Goal: Transaction & Acquisition: Purchase product/service

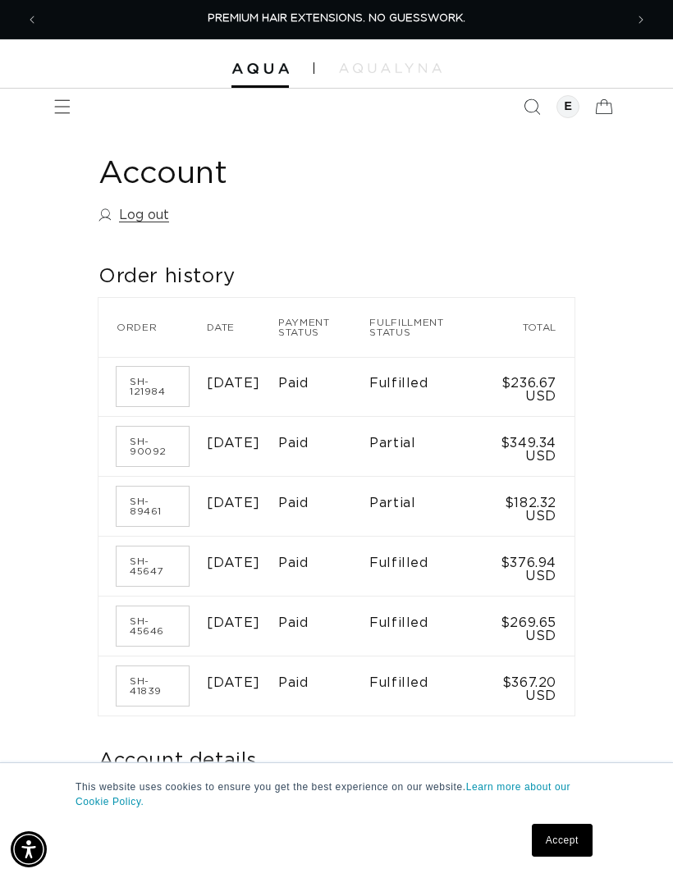
click at [62, 105] on icon "Menu" at bounding box center [62, 106] width 16 height 16
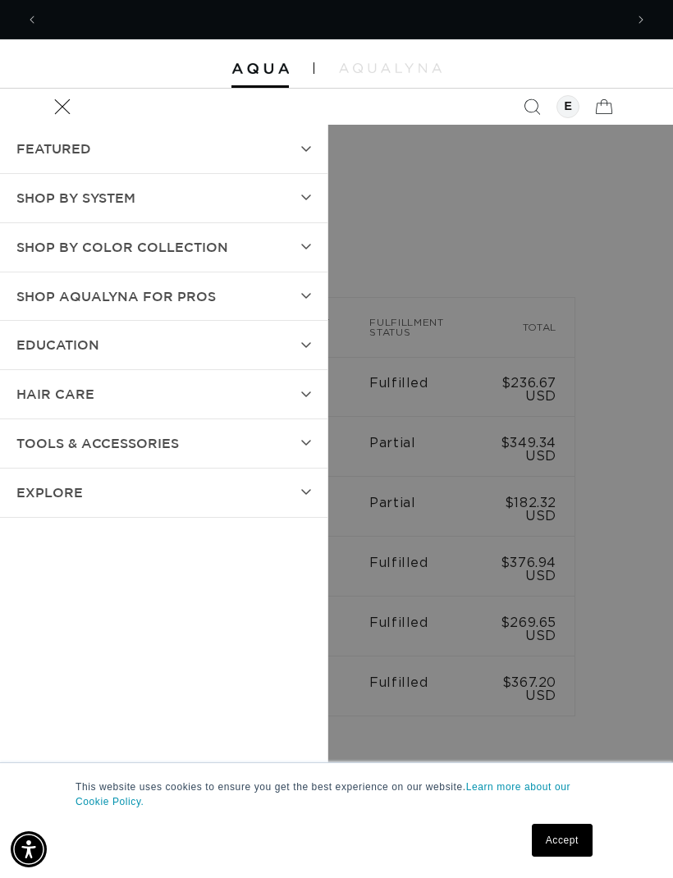
scroll to position [0, 586]
click at [293, 205] on summary "SHOP BY SYSTEM" at bounding box center [163, 198] width 327 height 48
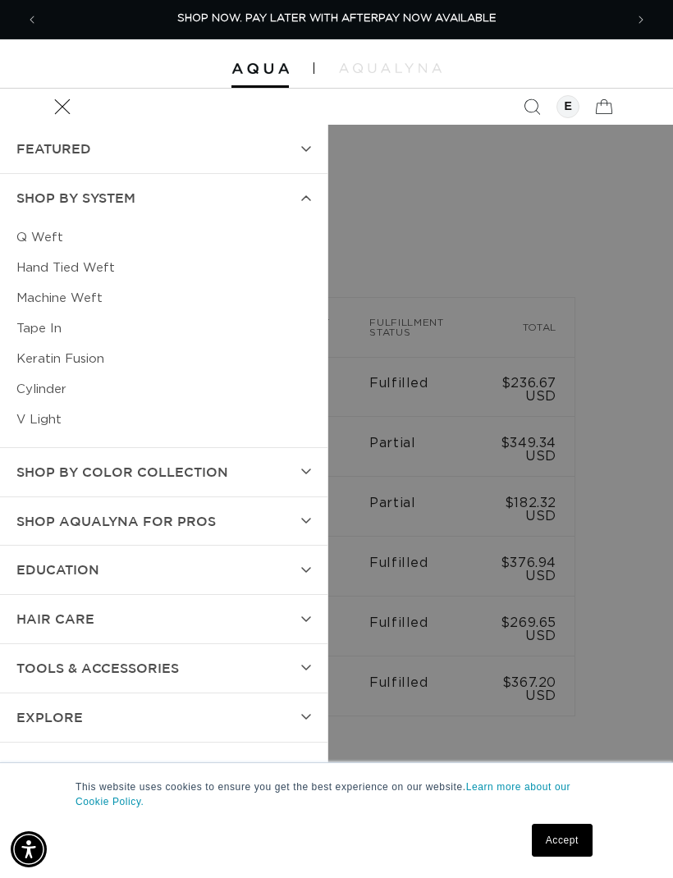
click at [108, 357] on link "Keratin Fusion" at bounding box center [163, 359] width 294 height 30
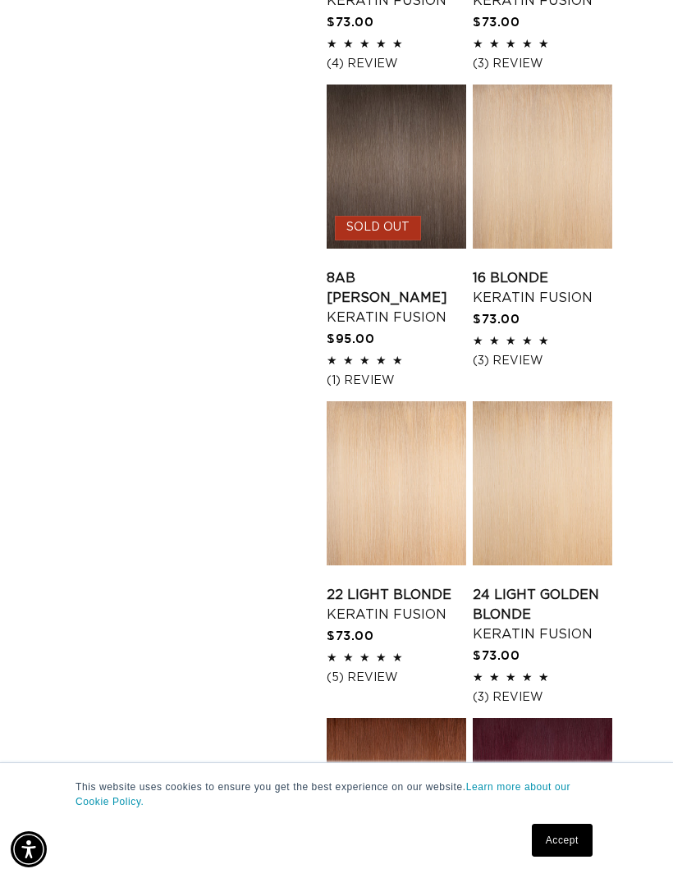
scroll to position [1500, 0]
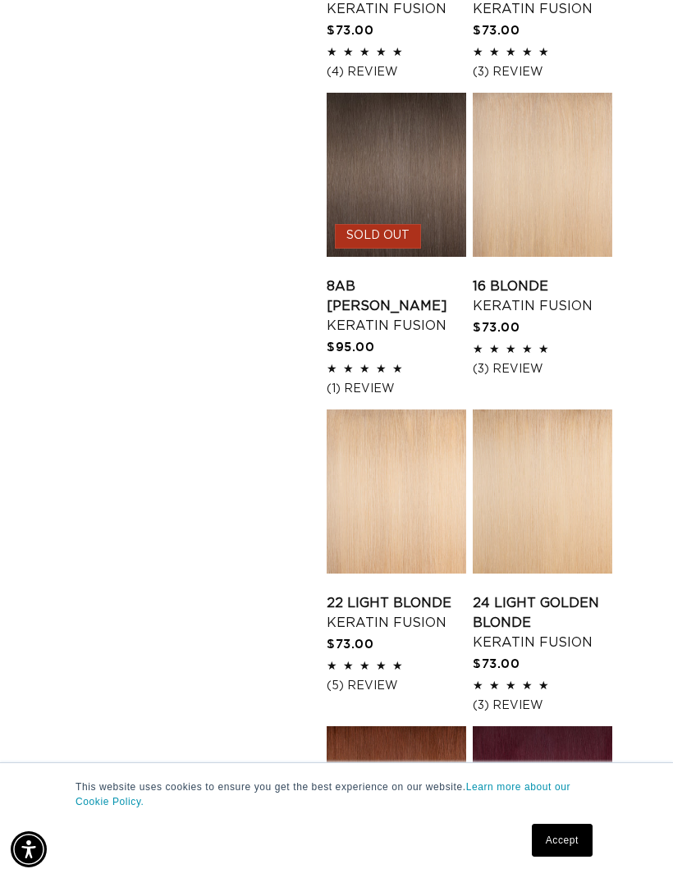
click at [559, 593] on link "24 Light Golden Blonde Keratin Fusion" at bounding box center [542, 622] width 139 height 59
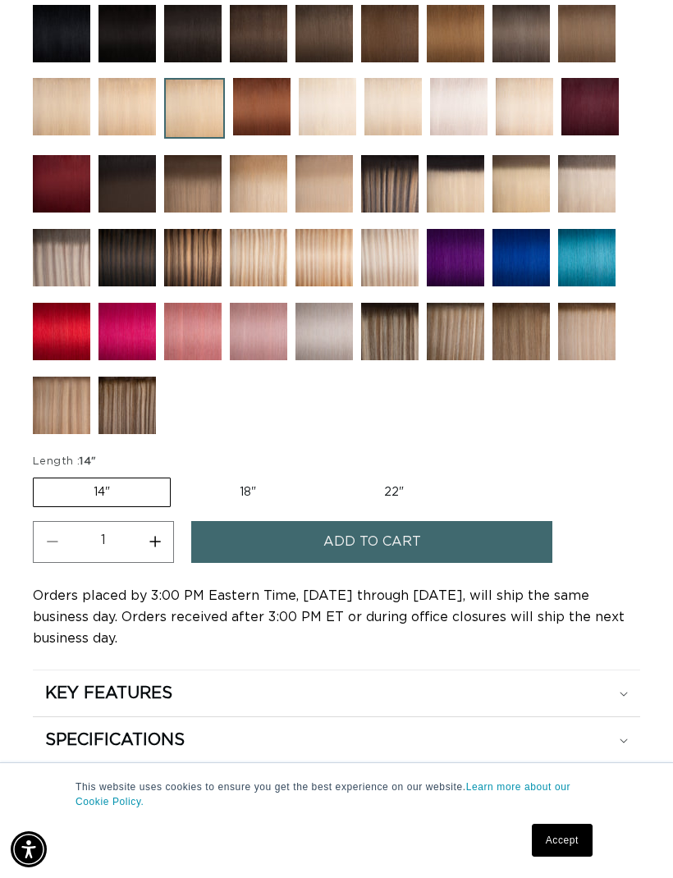
scroll to position [1221, 0]
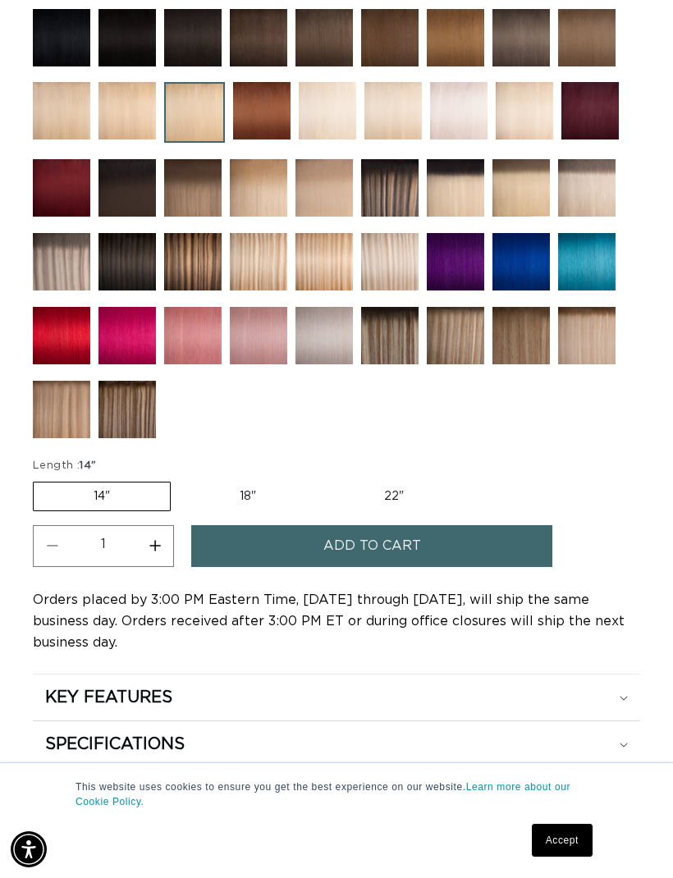
click at [242, 505] on label "18" Variant sold out or unavailable" at bounding box center [248, 496] width 136 height 28
click at [180, 479] on input "18" Variant sold out or unavailable" at bounding box center [179, 478] width 1 height 1
radio input "true"
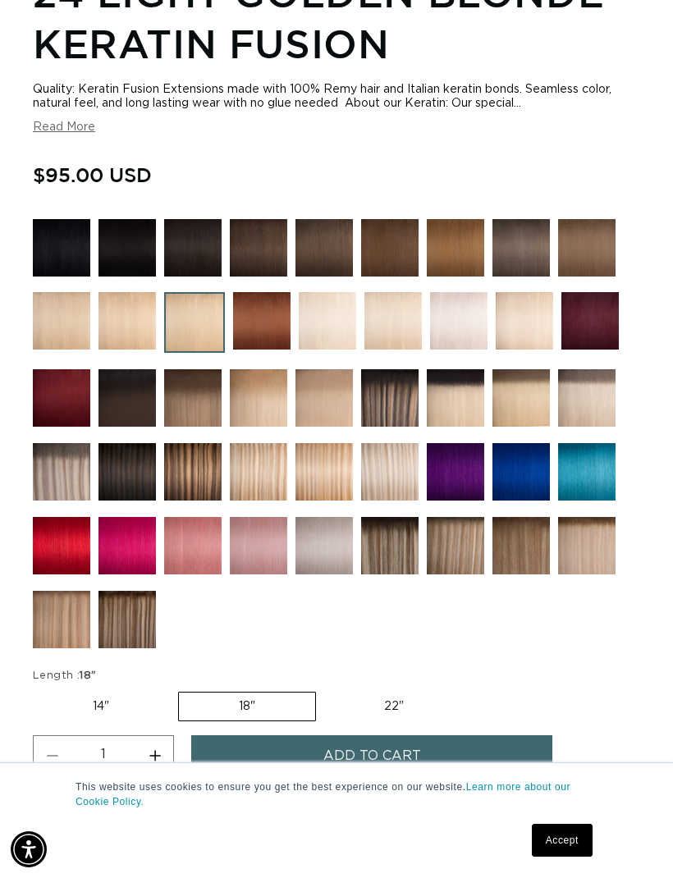
scroll to position [1029, 0]
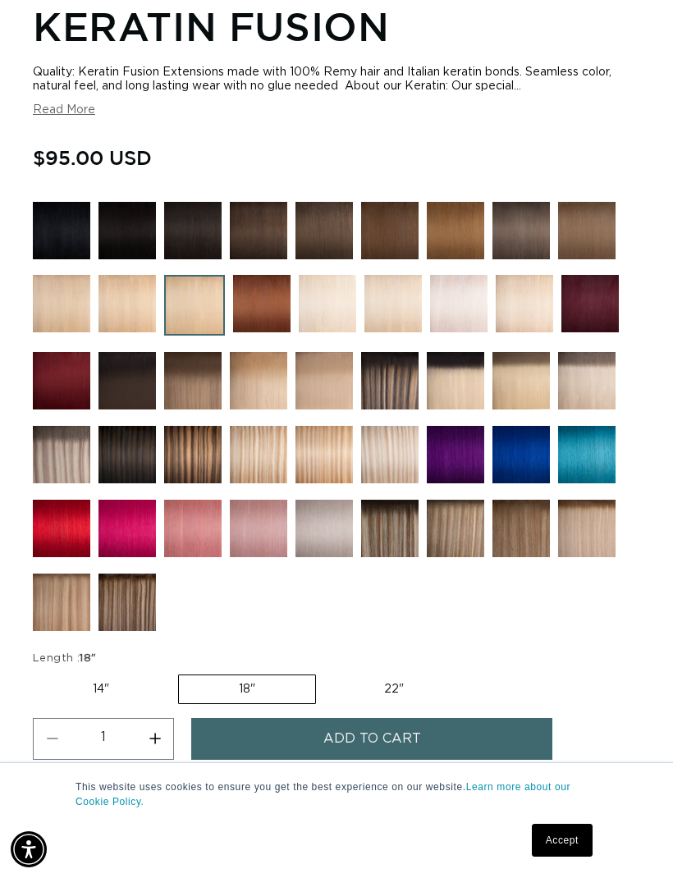
click at [395, 691] on label "22" Variant sold out or unavailable" at bounding box center [393, 689] width 139 height 28
click at [325, 672] on input "22" Variant sold out or unavailable" at bounding box center [324, 671] width 1 height 1
radio input "true"
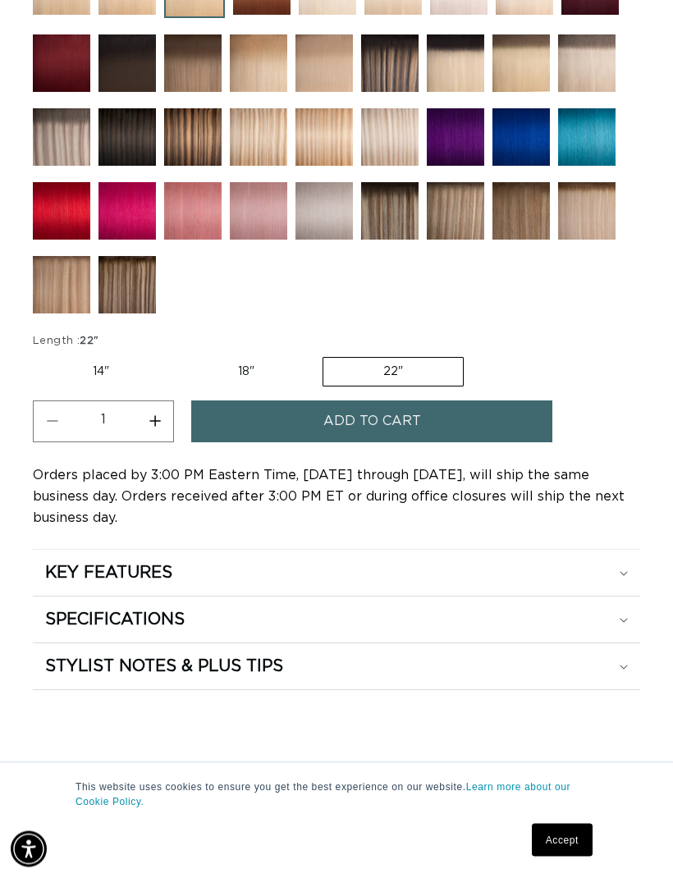
scroll to position [0, 586]
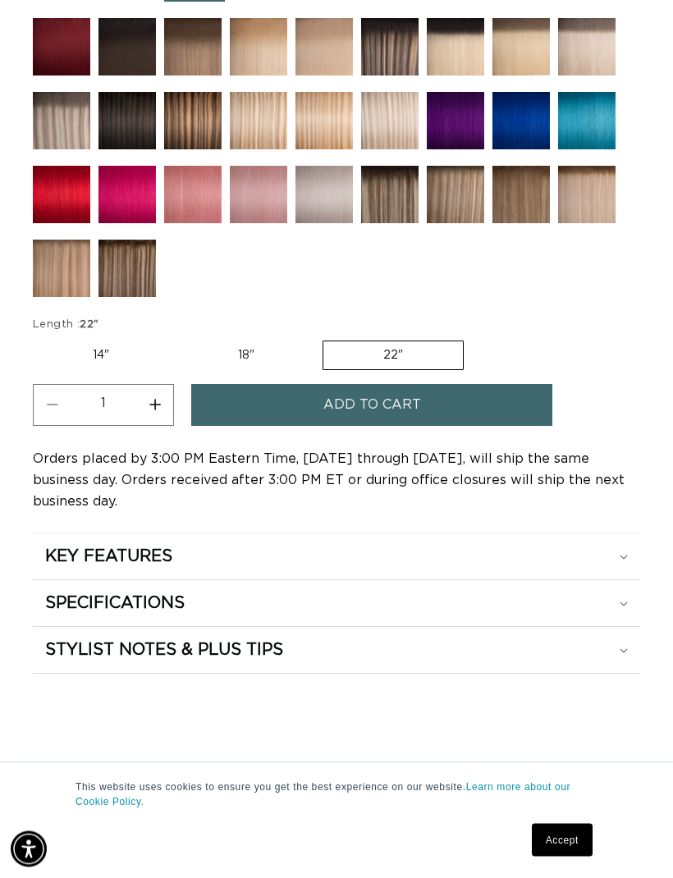
click at [619, 567] on div "KEY FEATURES" at bounding box center [336, 556] width 582 height 21
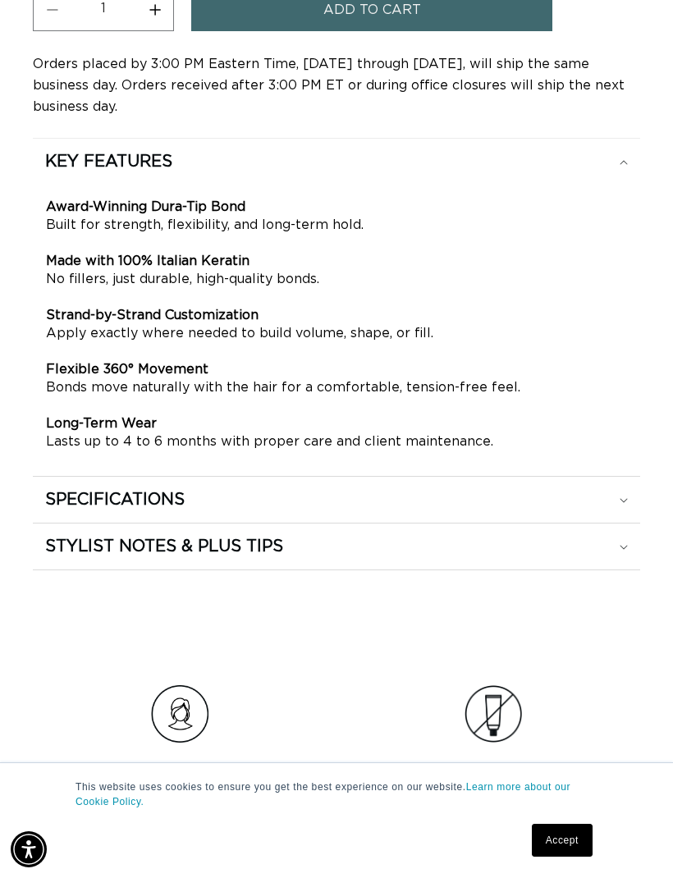
scroll to position [0, 1171]
click at [618, 506] on div "SPECIFICATIONS" at bounding box center [336, 499] width 582 height 21
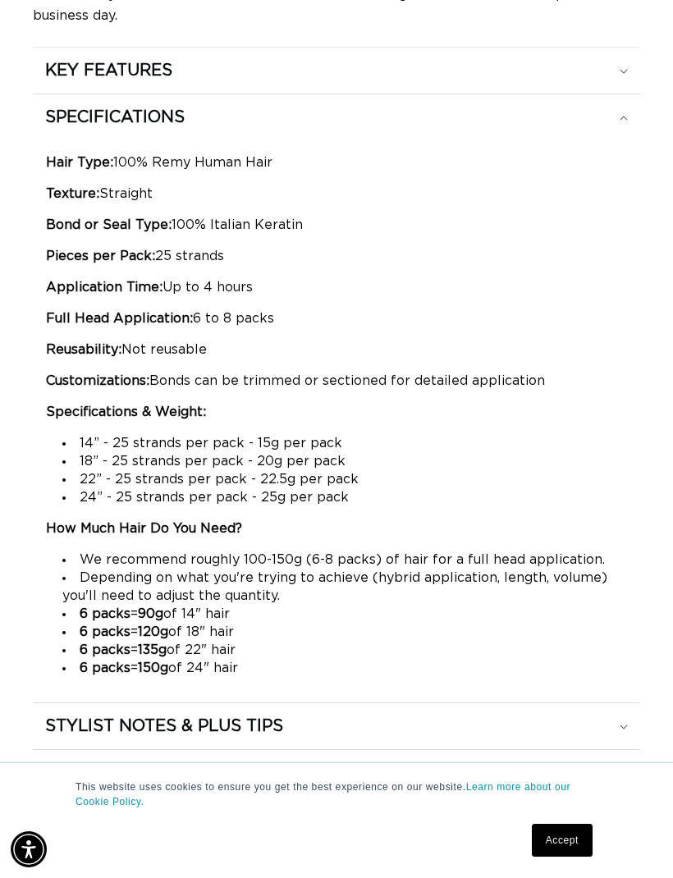
scroll to position [0, 0]
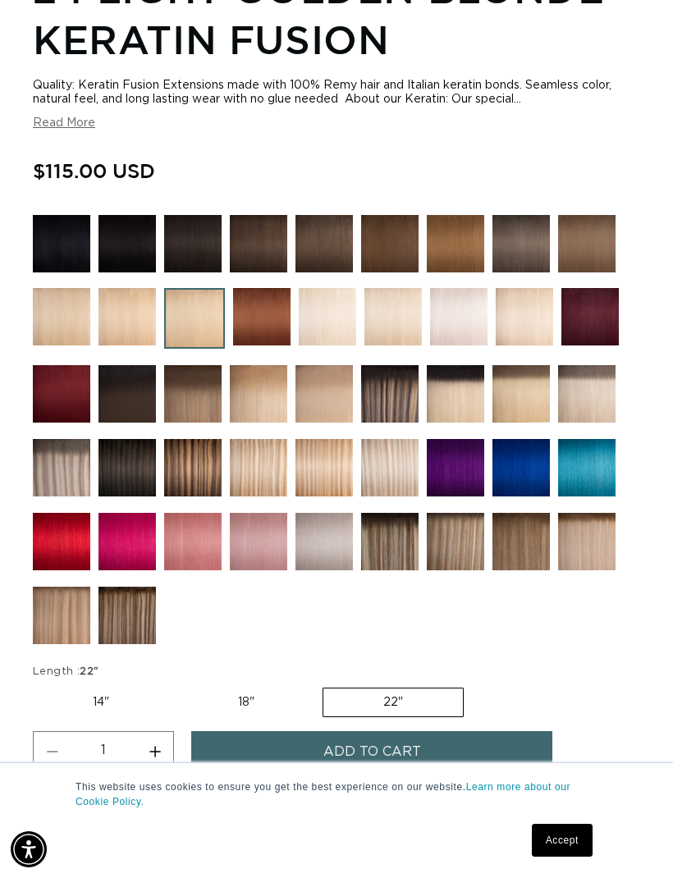
click at [258, 710] on label "18" Variant sold out or unavailable" at bounding box center [246, 702] width 136 height 28
click at [178, 685] on input "18" Variant sold out or unavailable" at bounding box center [177, 684] width 1 height 1
radio input "true"
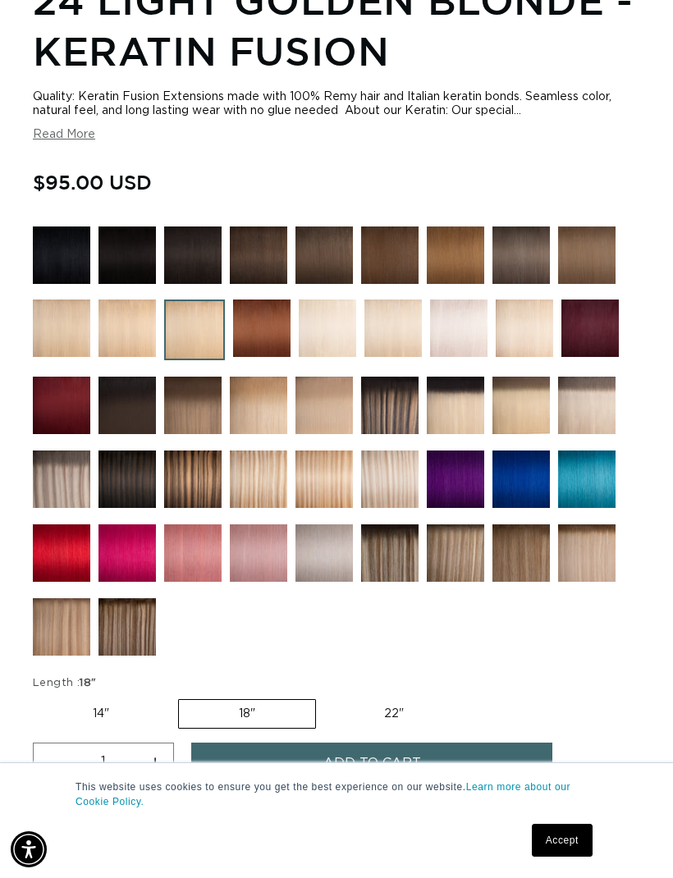
click at [117, 712] on label "14" Variant sold out or unavailable" at bounding box center [101, 714] width 136 height 28
click at [38, 696] on input "14" Variant sold out or unavailable" at bounding box center [37, 696] width 1 height 1
radio input "true"
click at [261, 715] on label "18" Variant sold out or unavailable" at bounding box center [248, 714] width 136 height 28
click at [180, 696] on input "18" Variant sold out or unavailable" at bounding box center [179, 696] width 1 height 1
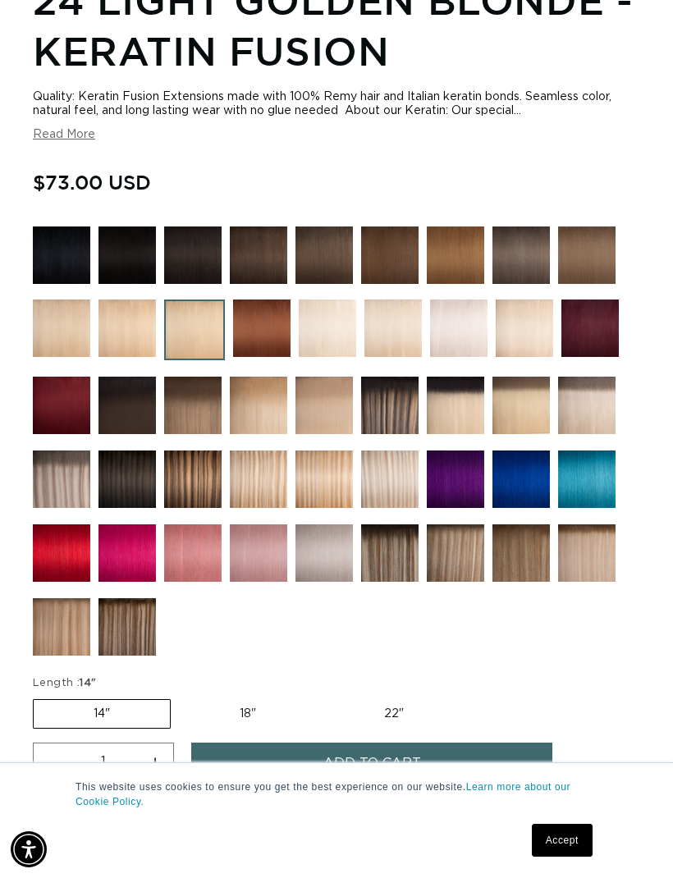
radio input "true"
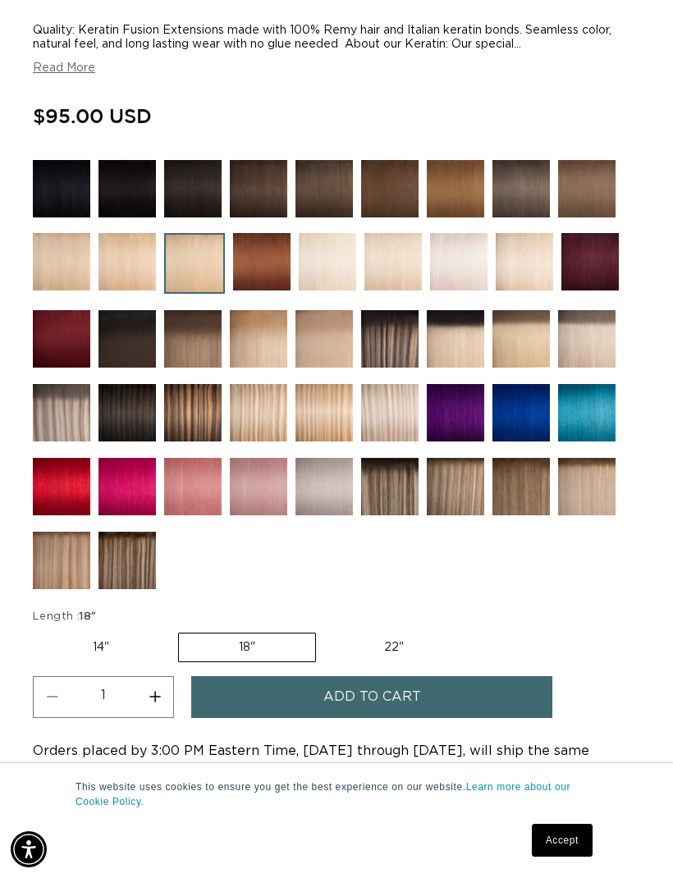
scroll to position [1124, 0]
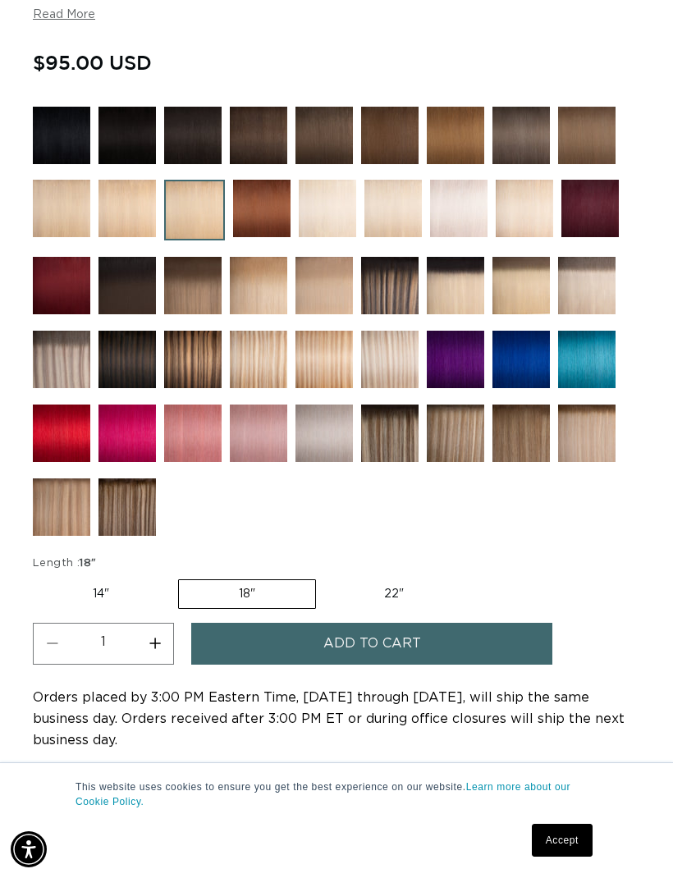
click at [116, 591] on label "14" Variant sold out or unavailable" at bounding box center [101, 594] width 136 height 28
click at [38, 577] on input "14" Variant sold out or unavailable" at bounding box center [37, 576] width 1 height 1
radio input "true"
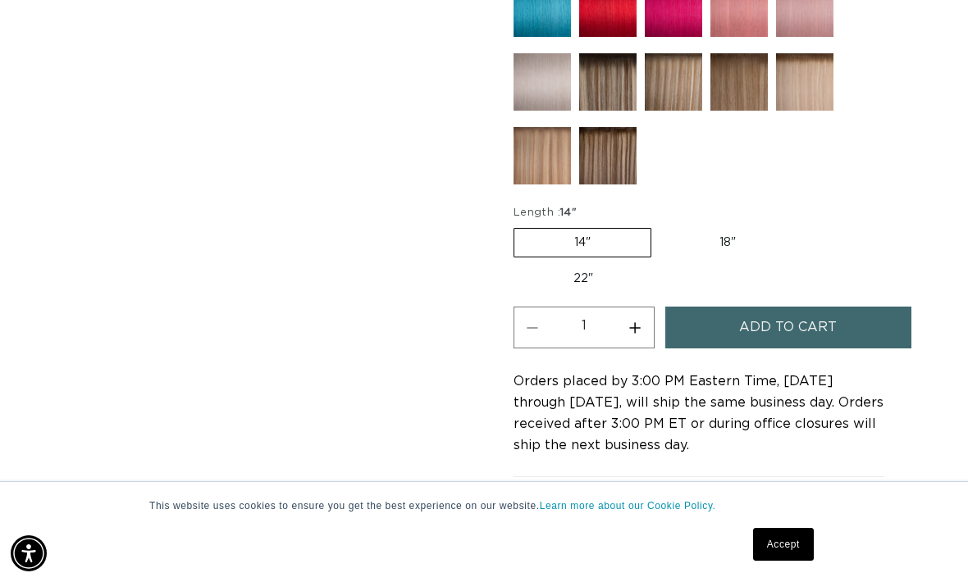
scroll to position [1166, 0]
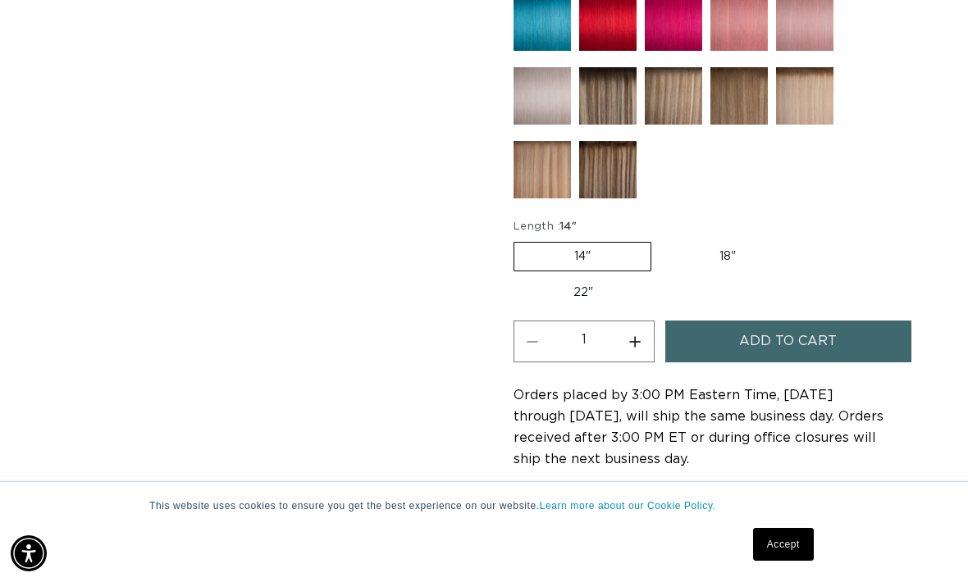
click at [606, 292] on label "22" Variant sold out or unavailable" at bounding box center [583, 293] width 139 height 28
click at [672, 240] on input "22" Variant sold out or unavailable" at bounding box center [804, 239] width 1 height 1
radio input "true"
